Goal: Check status: Check status

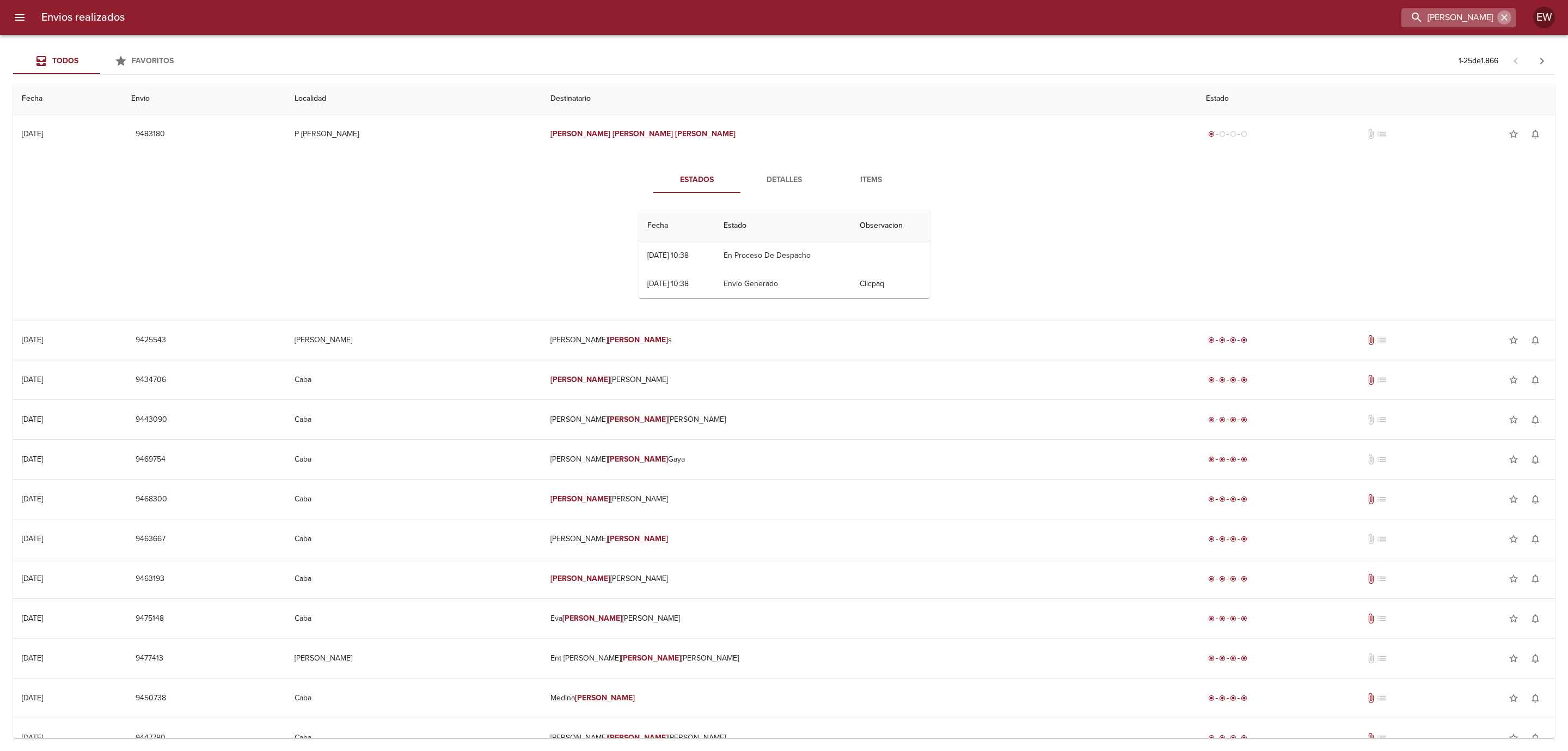
click at [1506, 17] on icon "button" at bounding box center [1504, 18] width 11 height 11
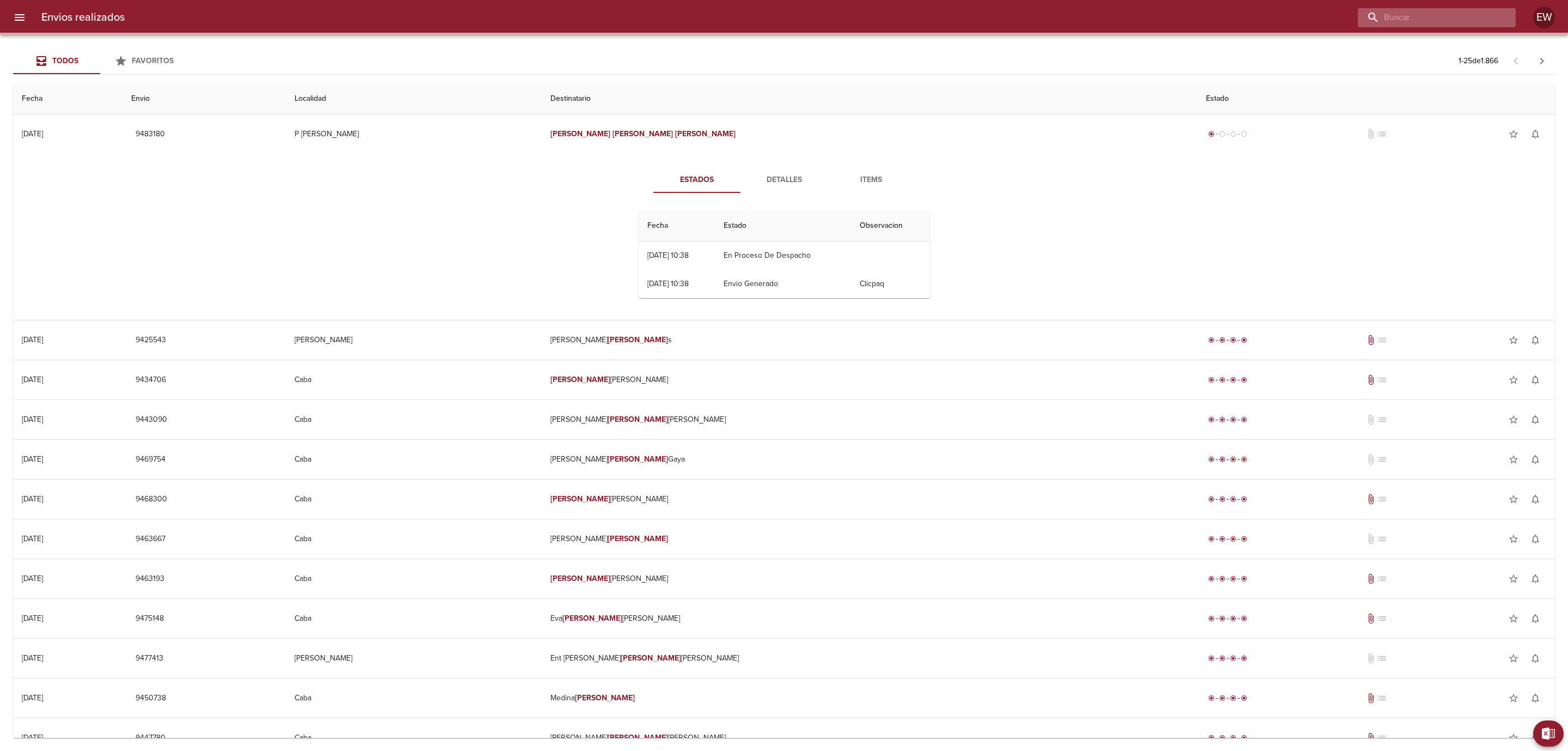
click at [1456, 15] on input "buscar" at bounding box center [1427, 17] width 139 height 19
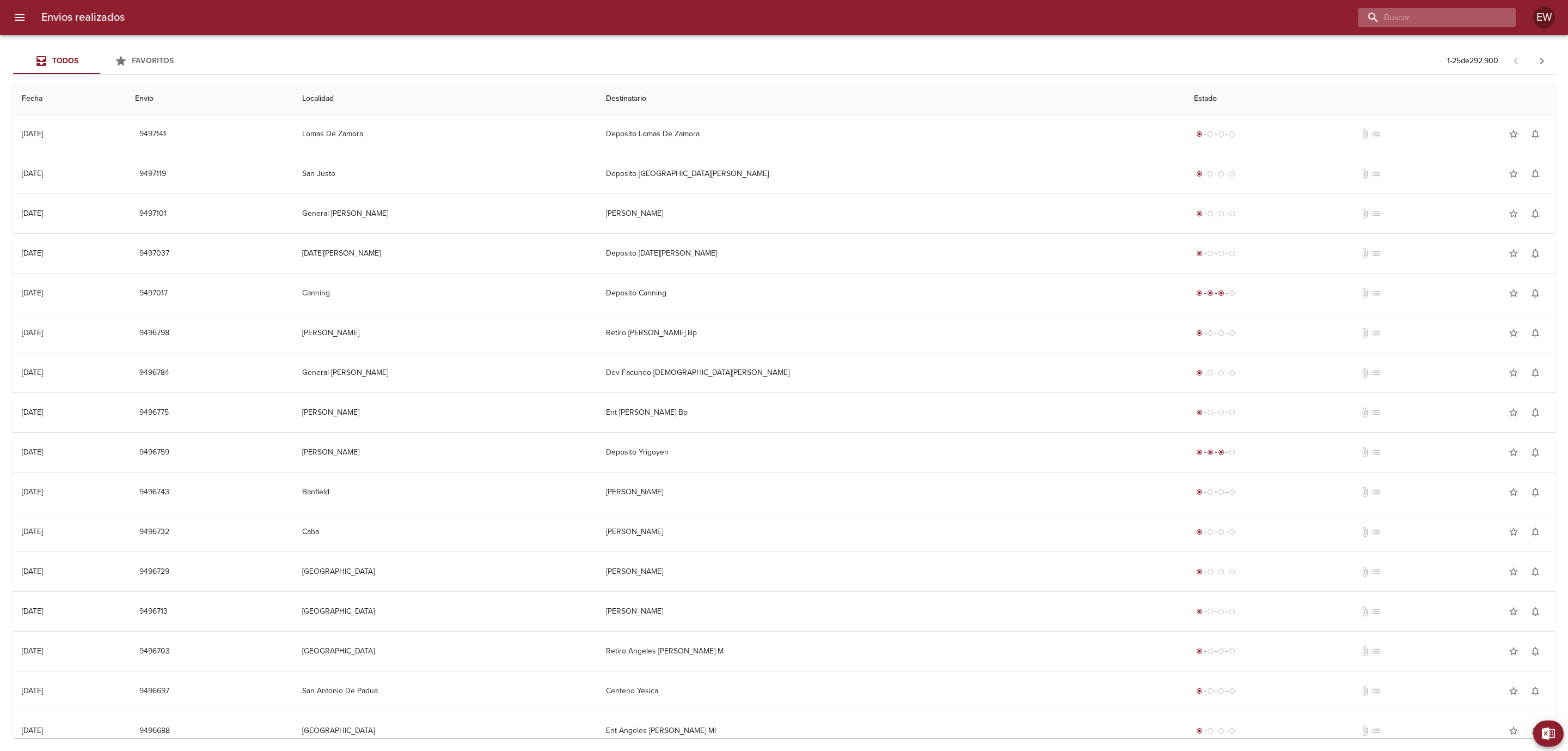
paste input "[PERSON_NAME]"
type input "[PERSON_NAME]"
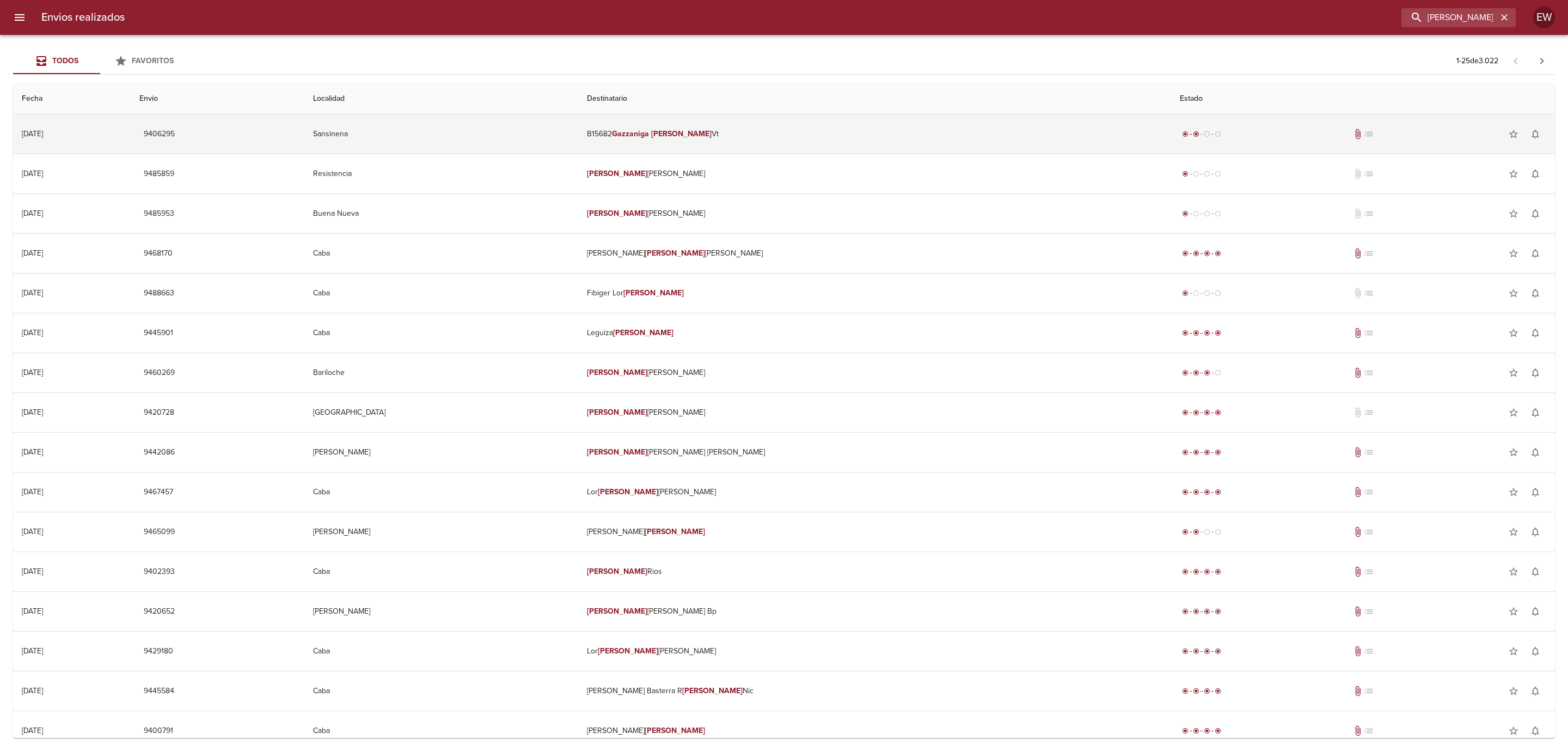
click at [832, 136] on td "B15682 [PERSON_NAME]" at bounding box center [875, 134] width 593 height 39
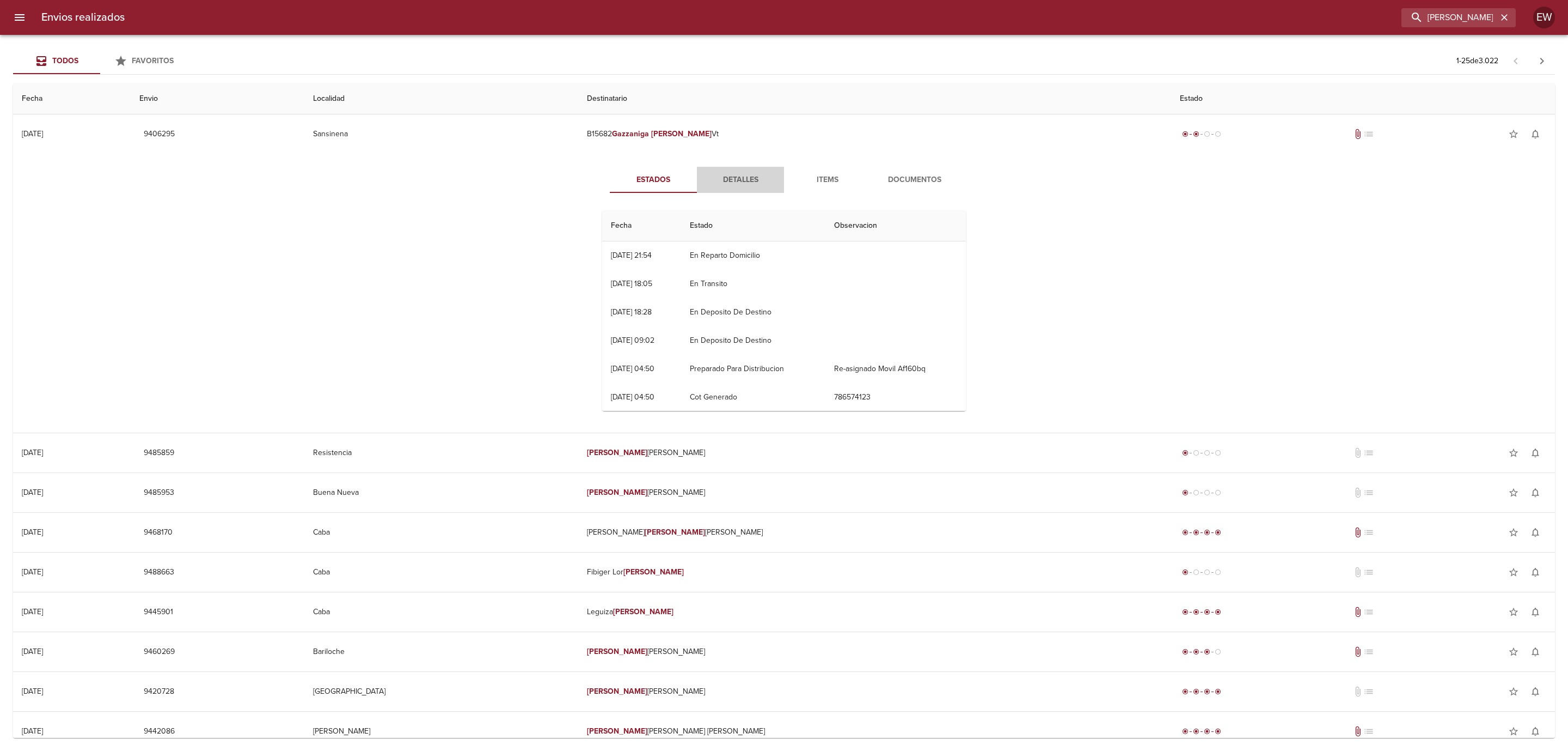
click at [734, 178] on span "Detalles" at bounding box center [741, 180] width 74 height 13
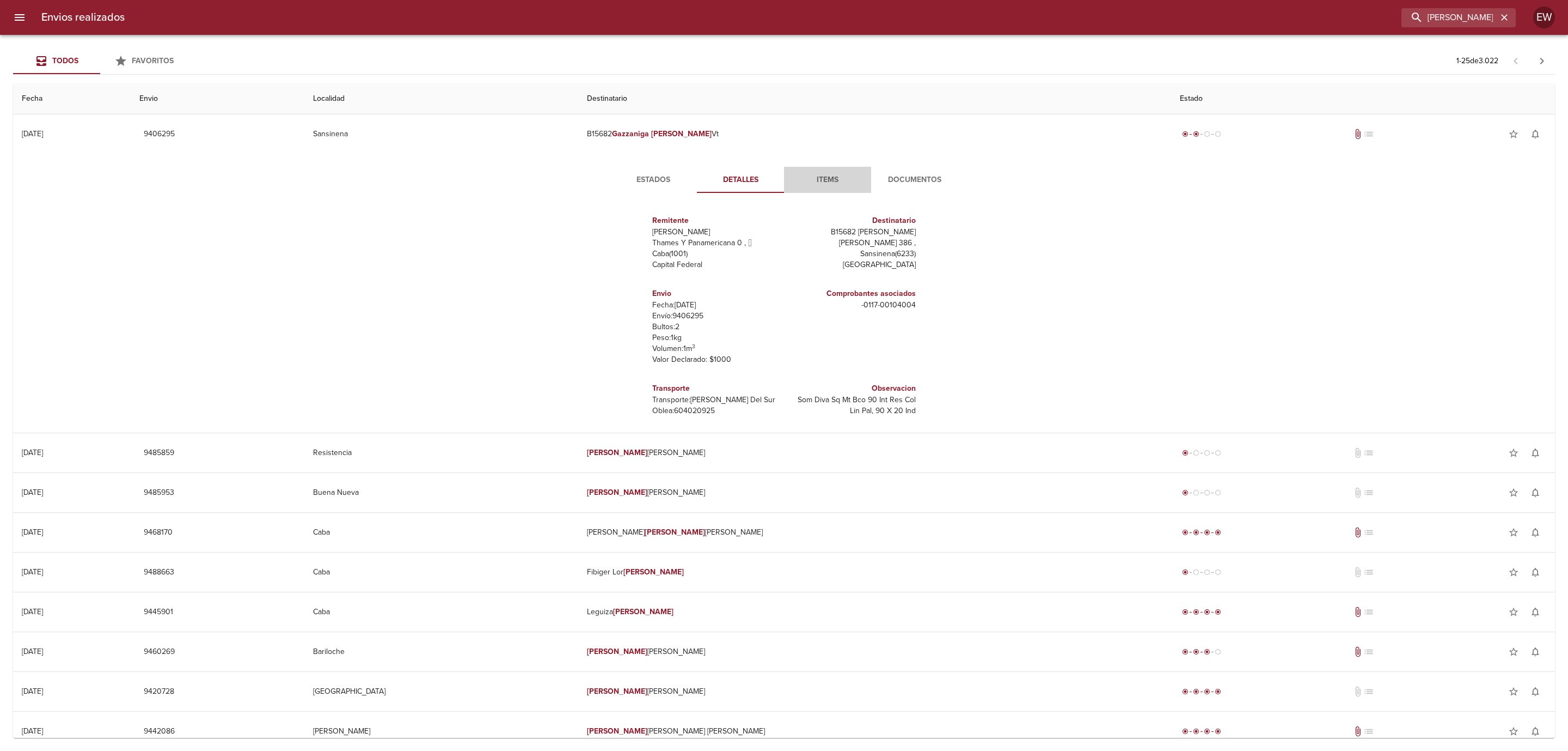
click at [818, 178] on span "Items" at bounding box center [828, 180] width 74 height 13
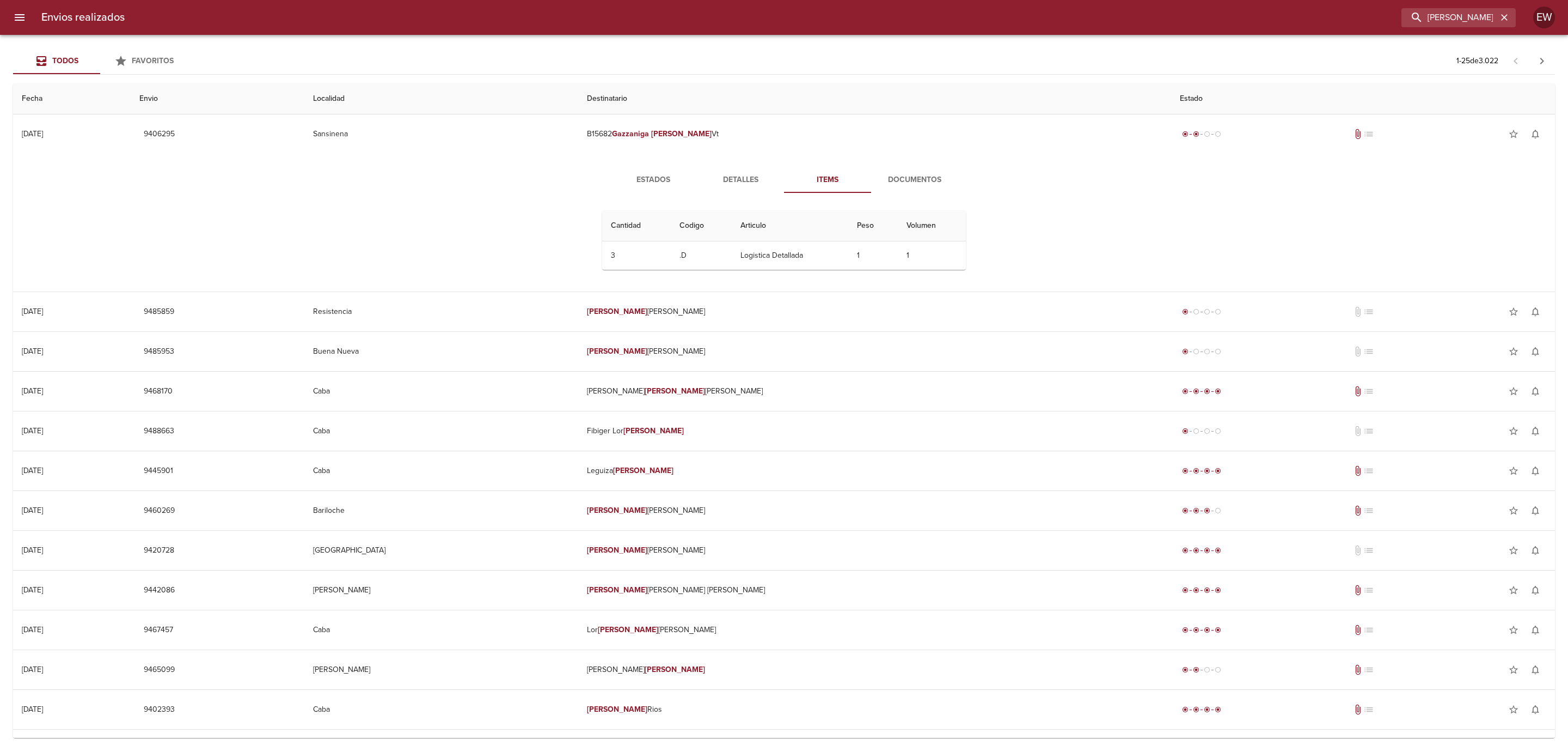
click at [914, 177] on span "Documentos" at bounding box center [915, 180] width 74 height 13
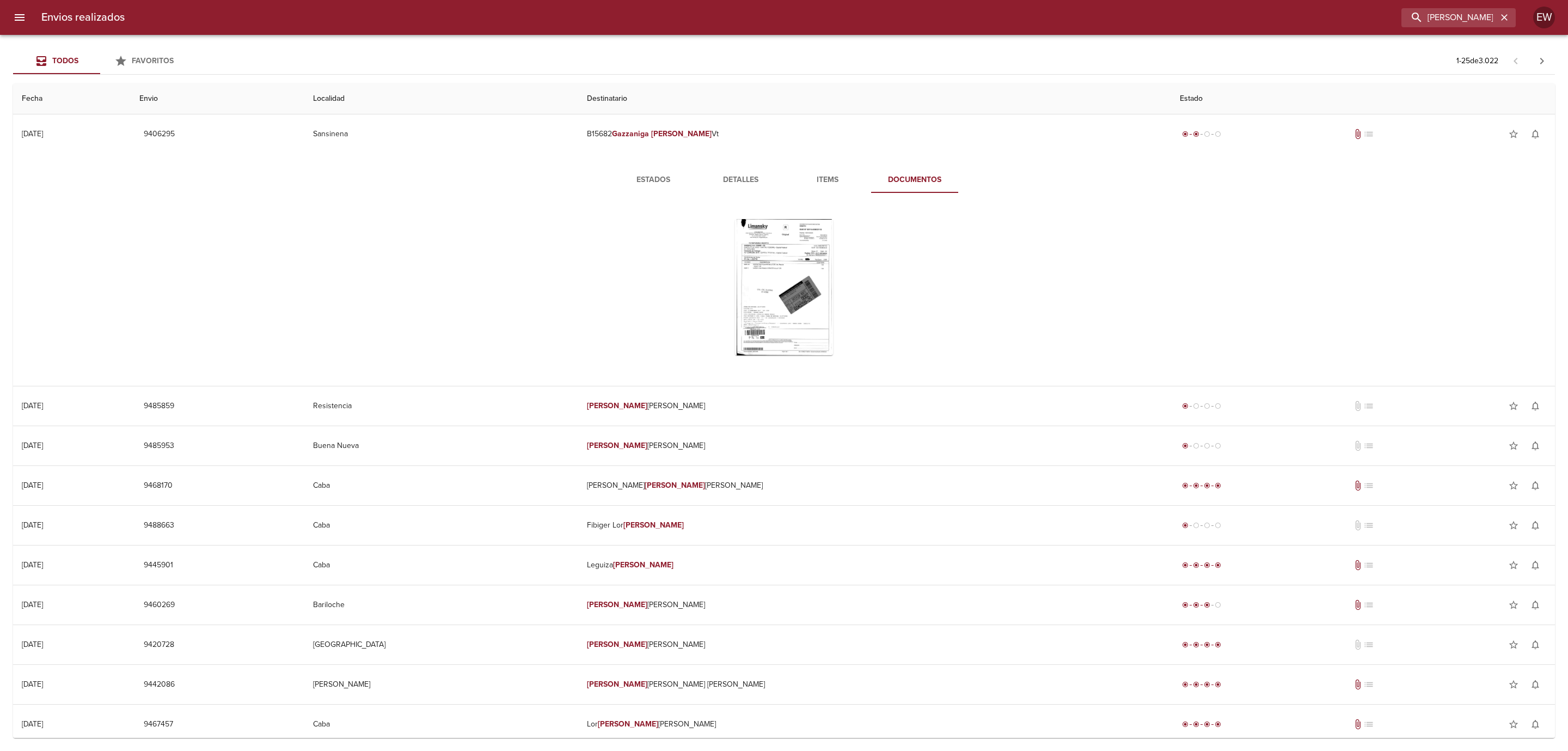
click at [740, 178] on span "Detalles" at bounding box center [741, 180] width 74 height 13
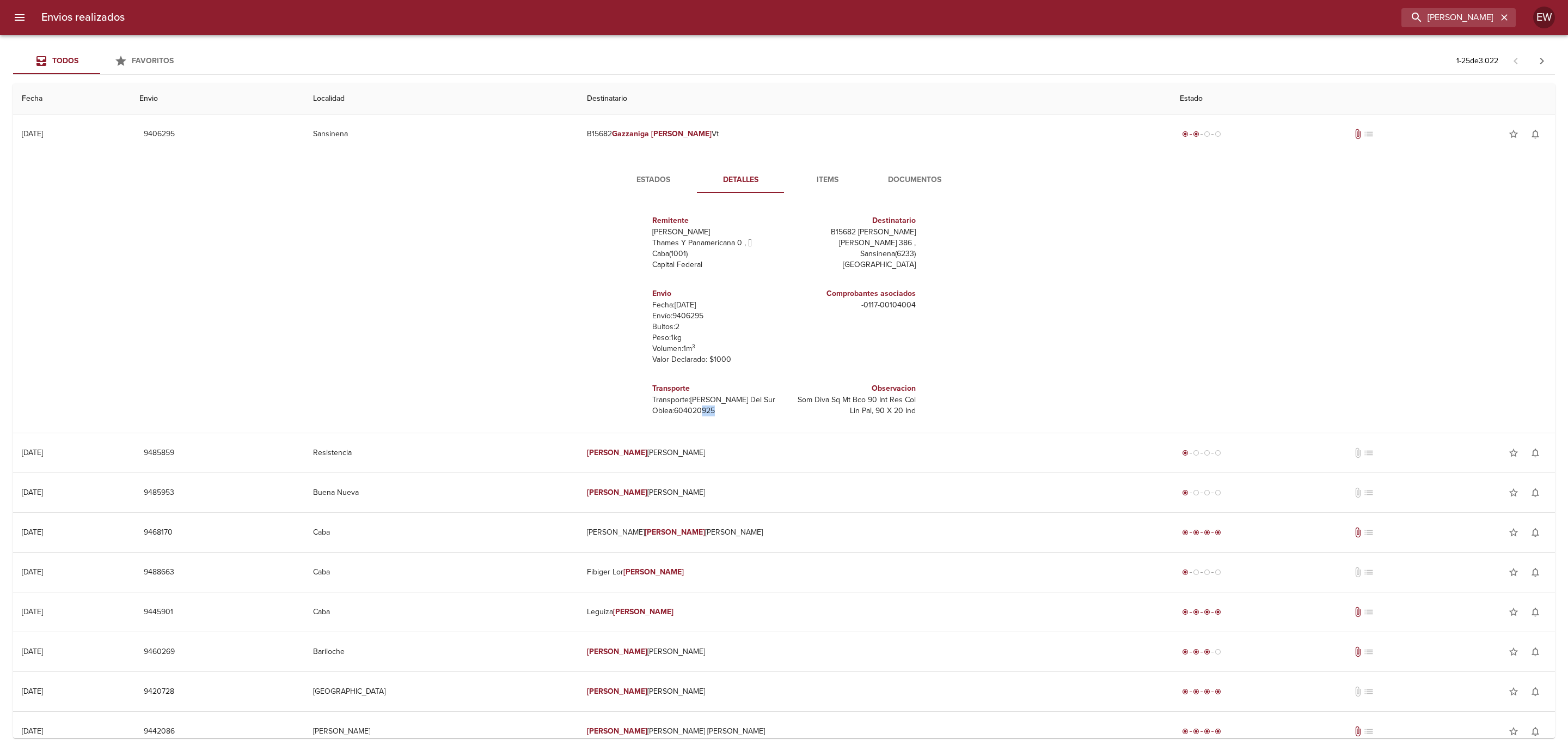
scroll to position [5, 0]
drag, startPoint x: 710, startPoint y: 409, endPoint x: 665, endPoint y: 407, distance: 45.0
click at [665, 407] on p "[PERSON_NAME]: 604020925" at bounding box center [716, 406] width 127 height 11
copy p "604020925"
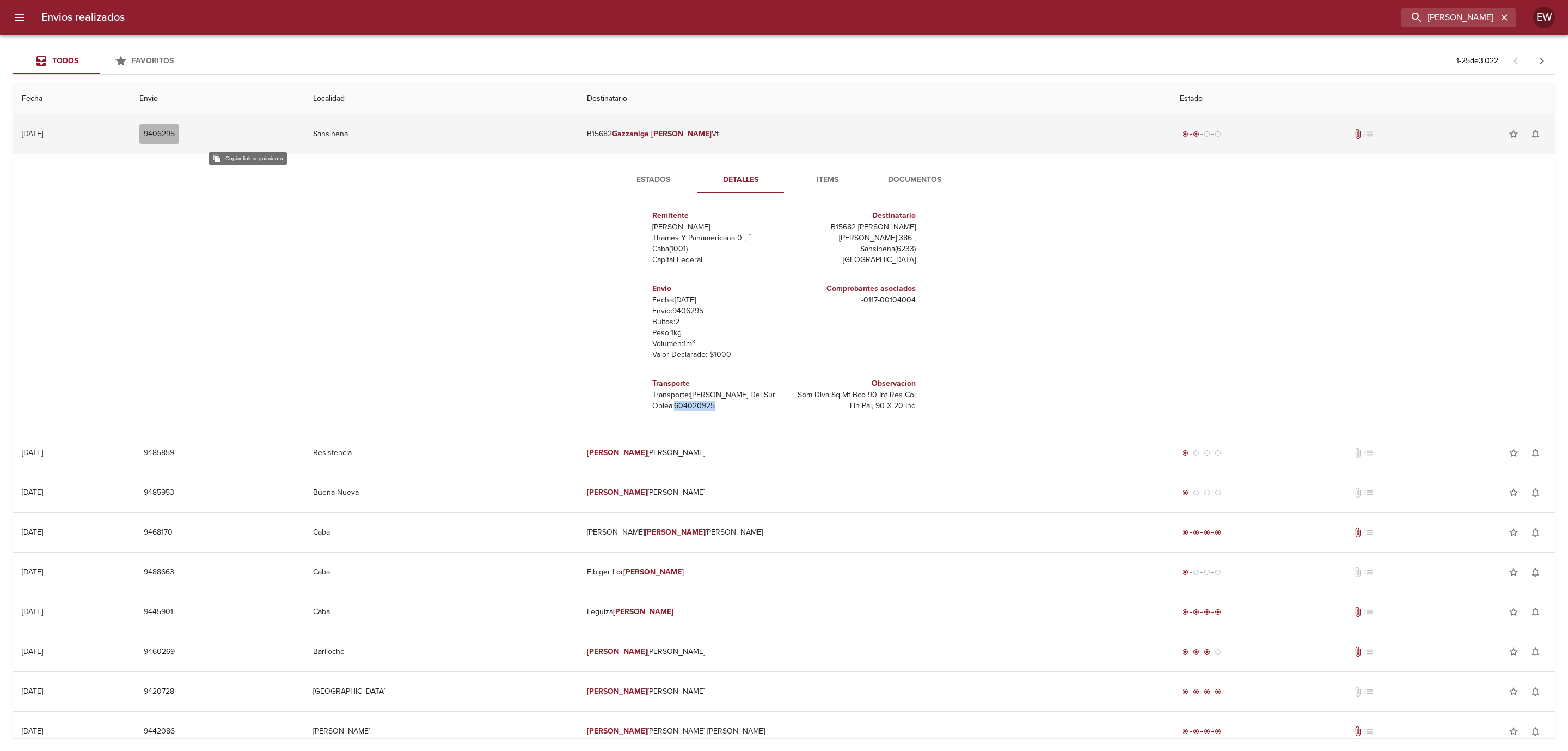
click at [175, 131] on span "9406295" at bounding box center [159, 134] width 31 height 13
